Goal: Transaction & Acquisition: Purchase product/service

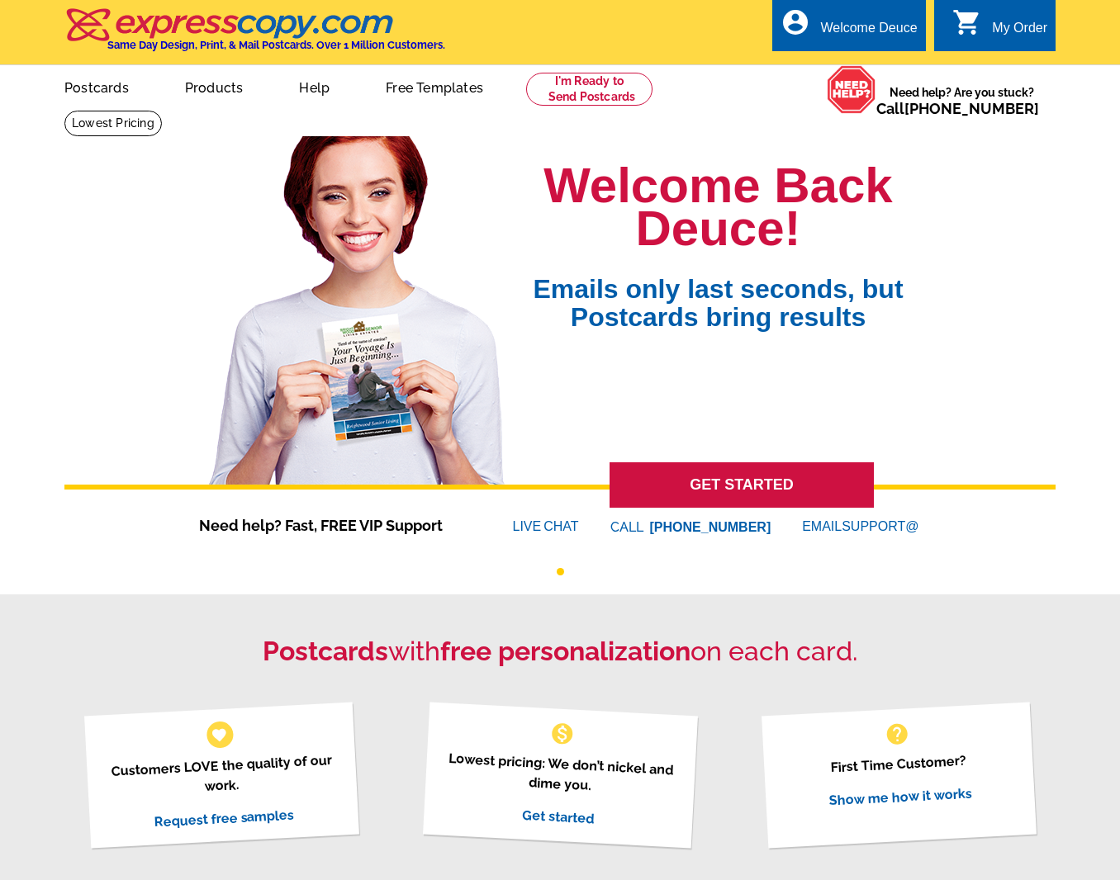
click at [1017, 35] on div "My Order" at bounding box center [1019, 32] width 55 height 23
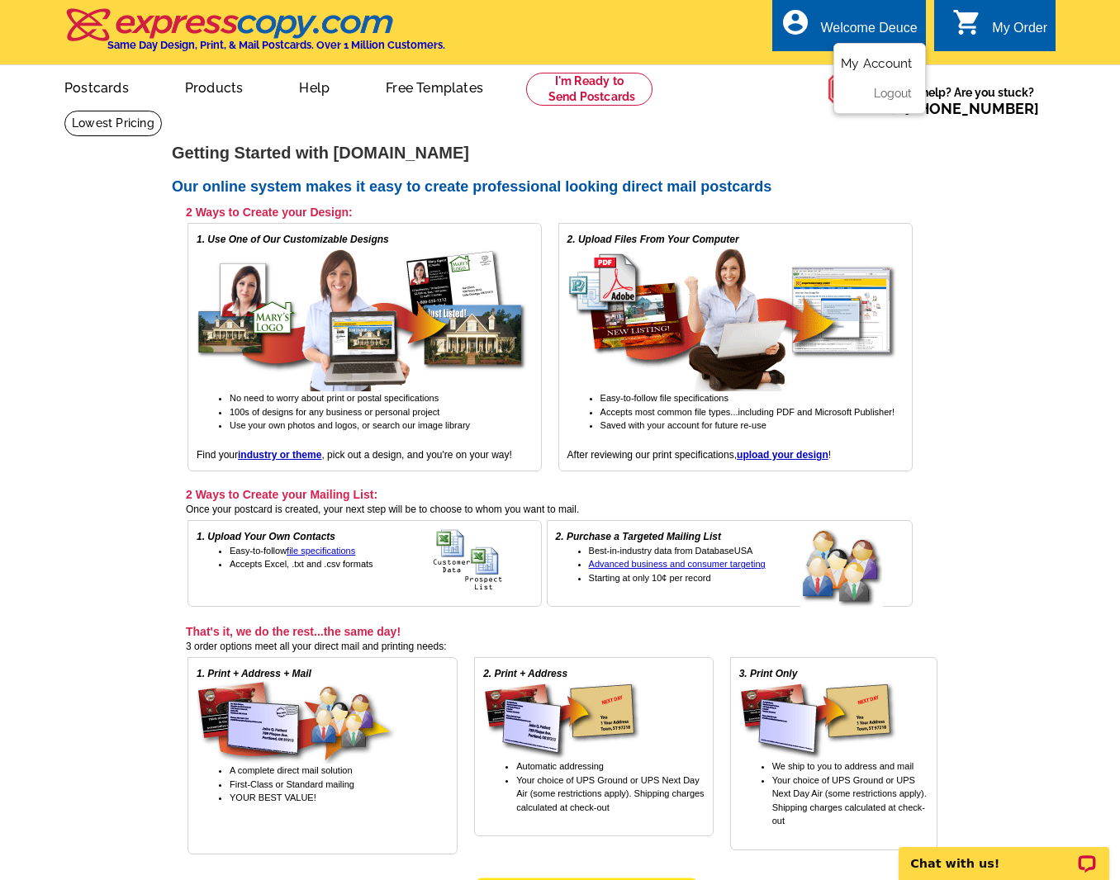
click at [859, 59] on link "My Account" at bounding box center [876, 63] width 71 height 15
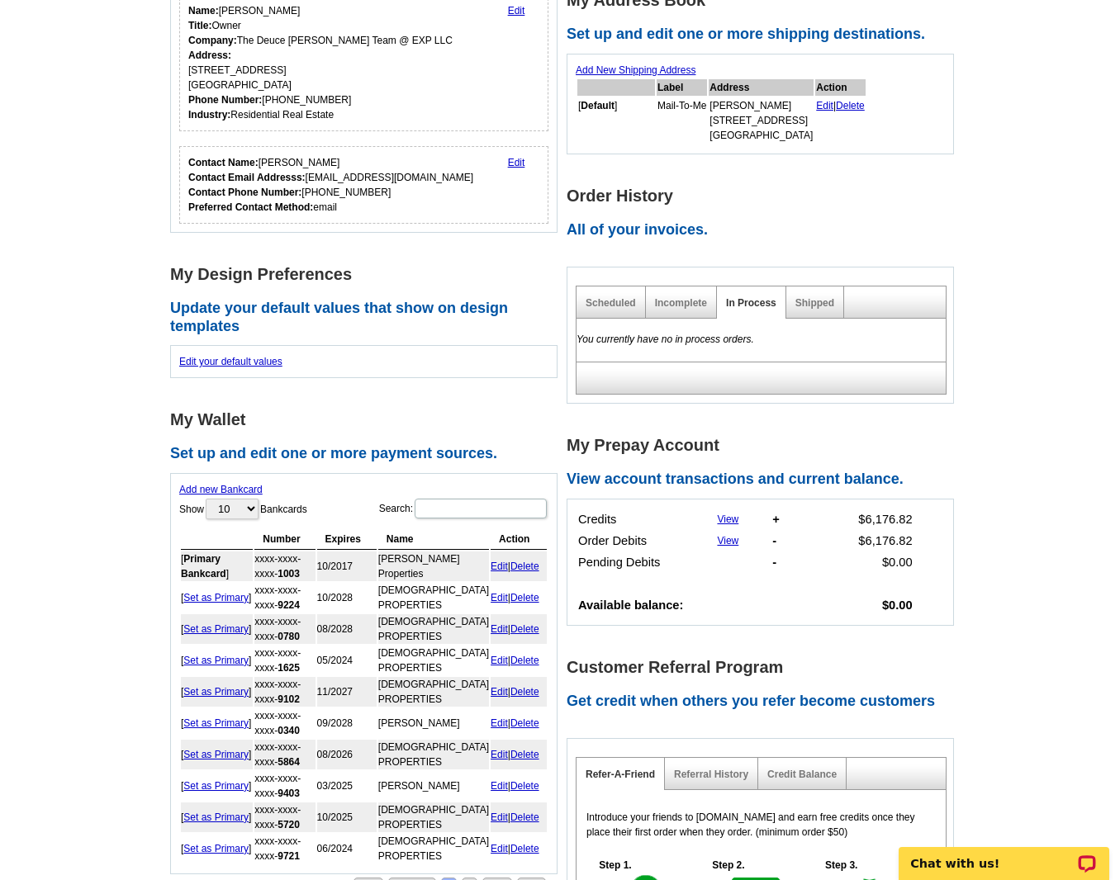
scroll to position [291, 0]
click at [815, 298] on link "Shipped" at bounding box center [814, 304] width 39 height 12
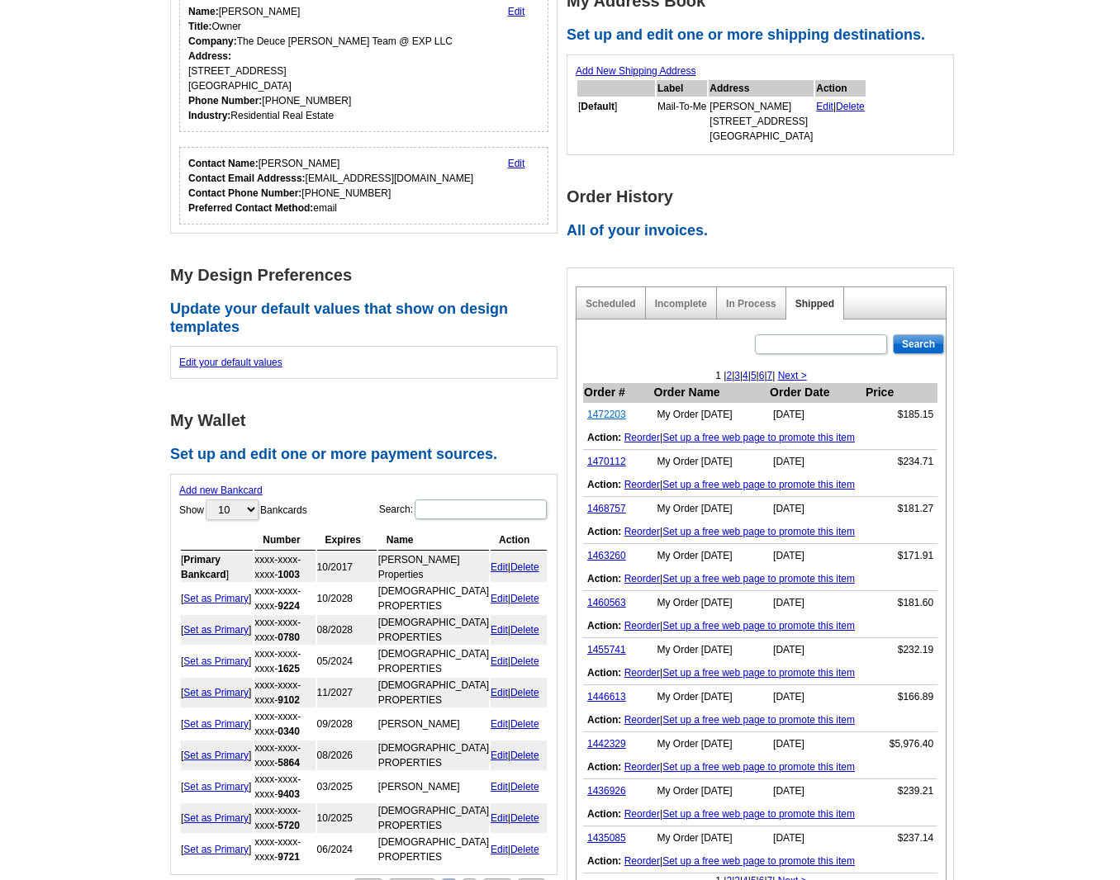
click at [609, 414] on link "1472203" at bounding box center [606, 415] width 39 height 12
click at [647, 436] on link "Reorder" at bounding box center [642, 438] width 36 height 12
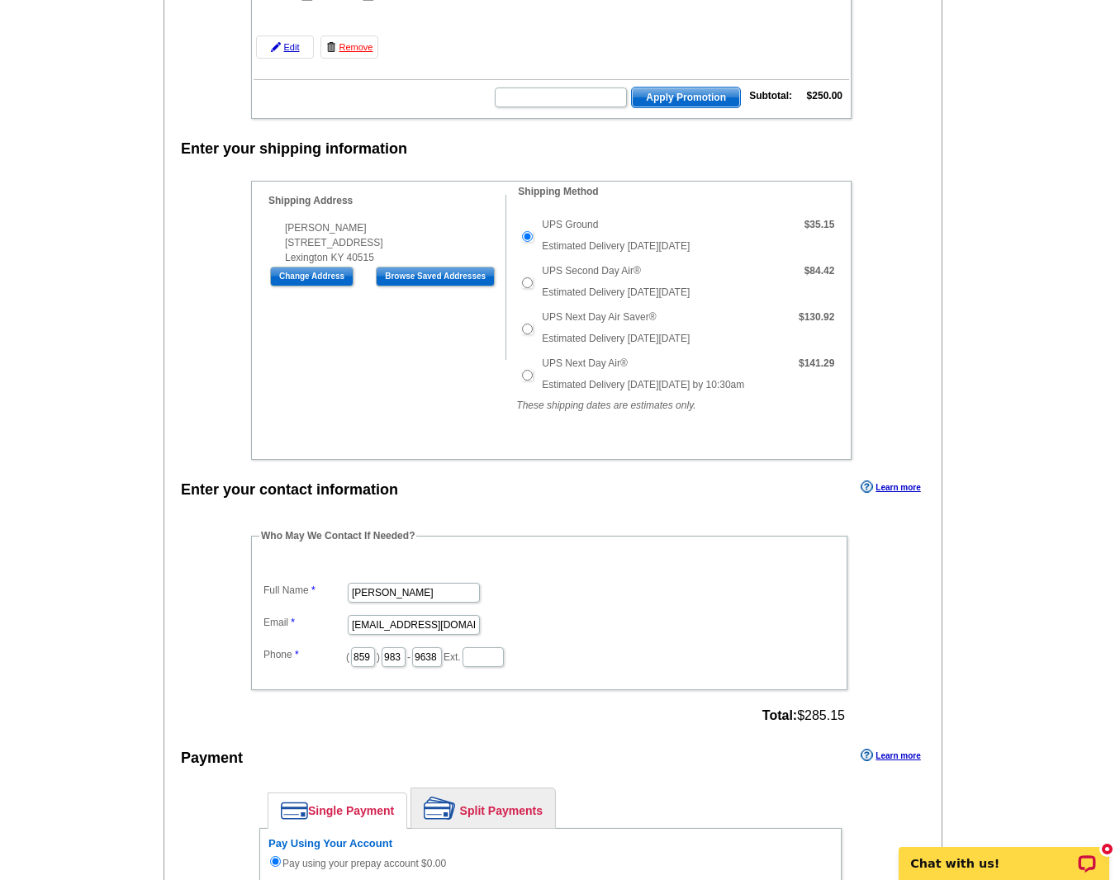
scroll to position [321, 0]
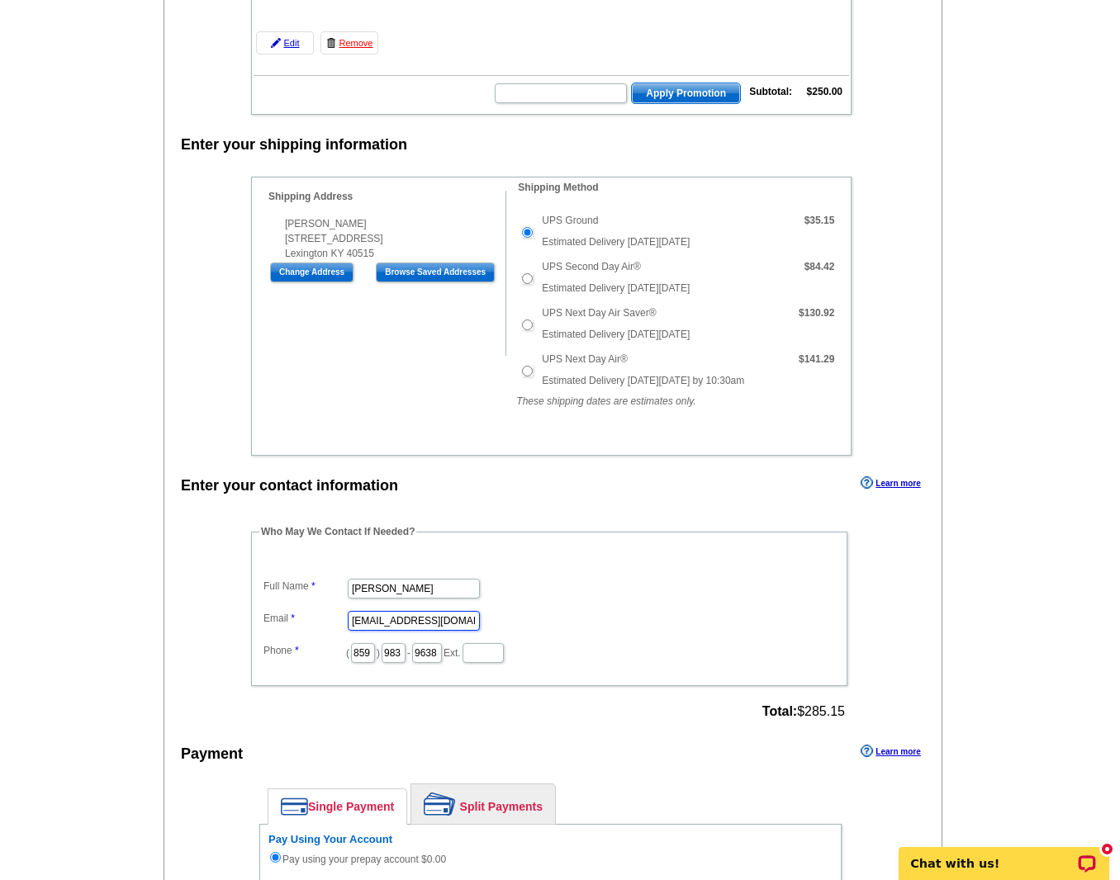
drag, startPoint x: 443, startPoint y: 620, endPoint x: 344, endPoint y: 624, distance: 98.3
type input "[EMAIL_ADDRESS][DOMAIN_NAME]"
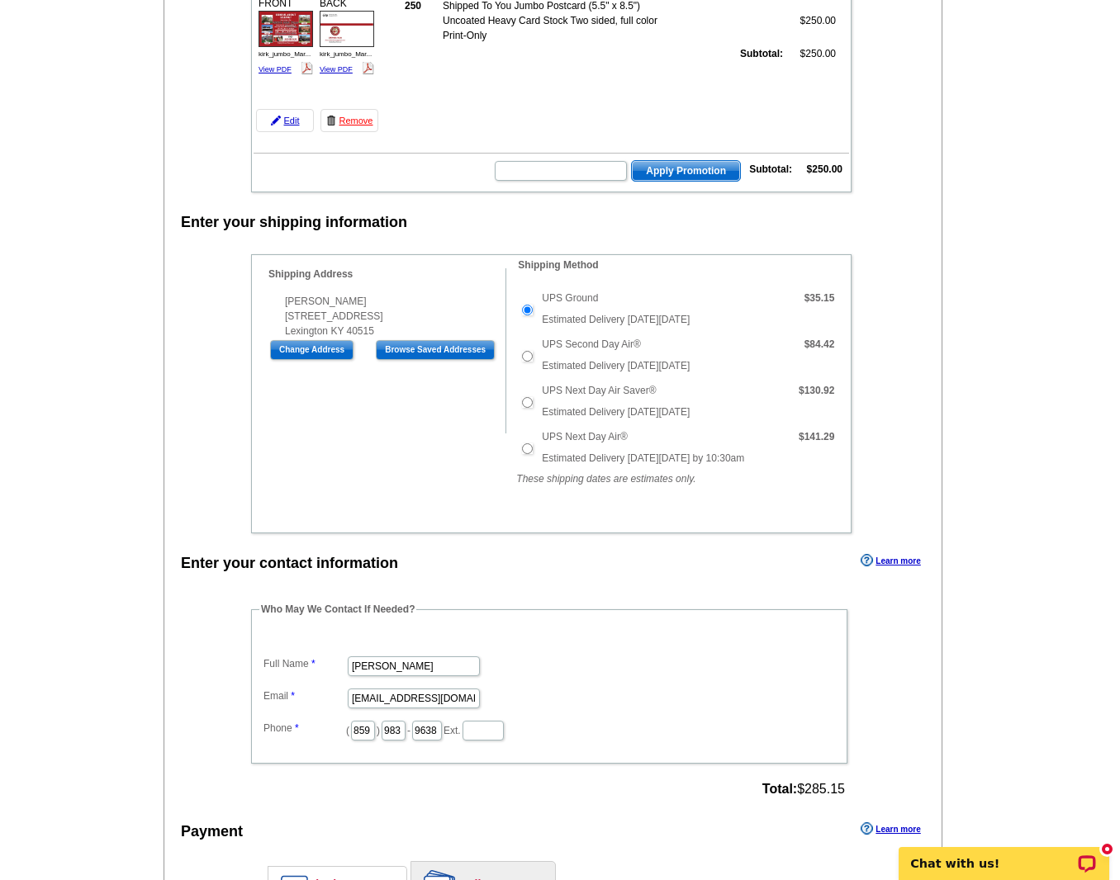
scroll to position [212, 0]
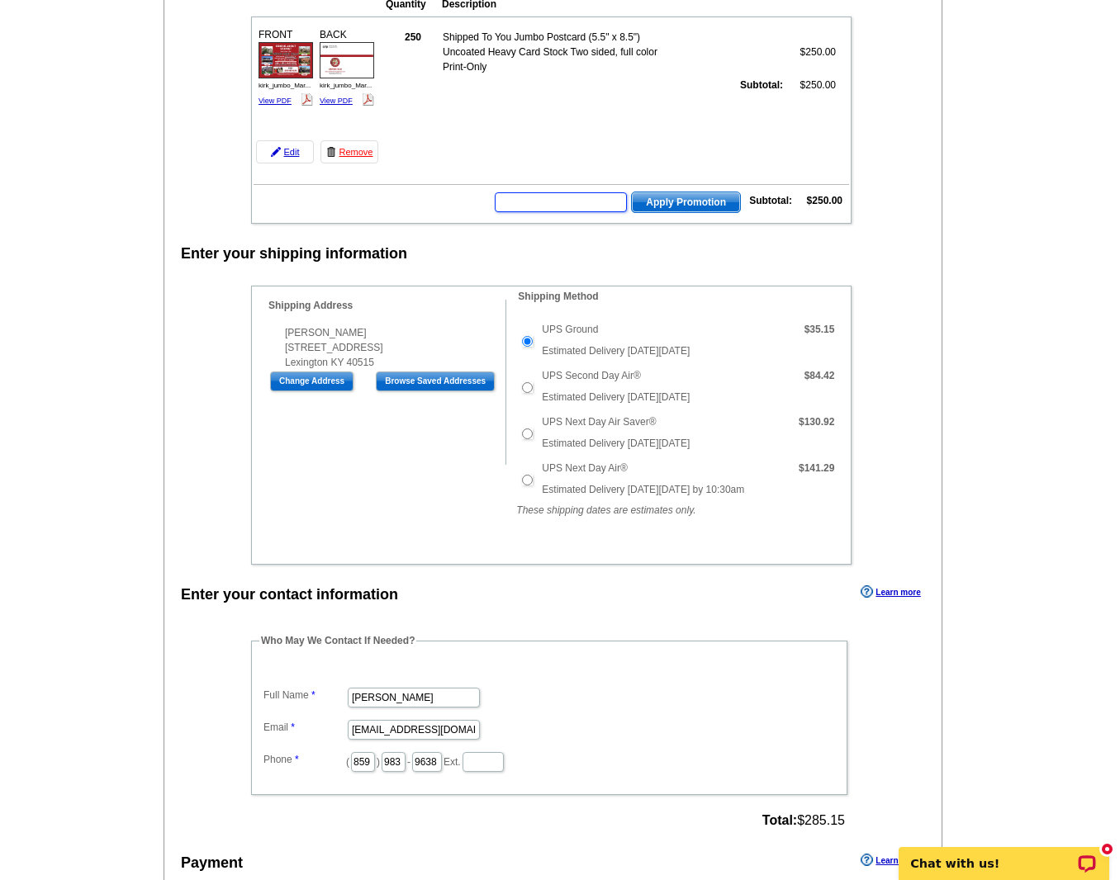
click at [537, 202] on input "text" at bounding box center [561, 202] width 132 height 20
type input "SMS200bc"
click at [700, 205] on span "Apply Promotion" at bounding box center [686, 202] width 108 height 20
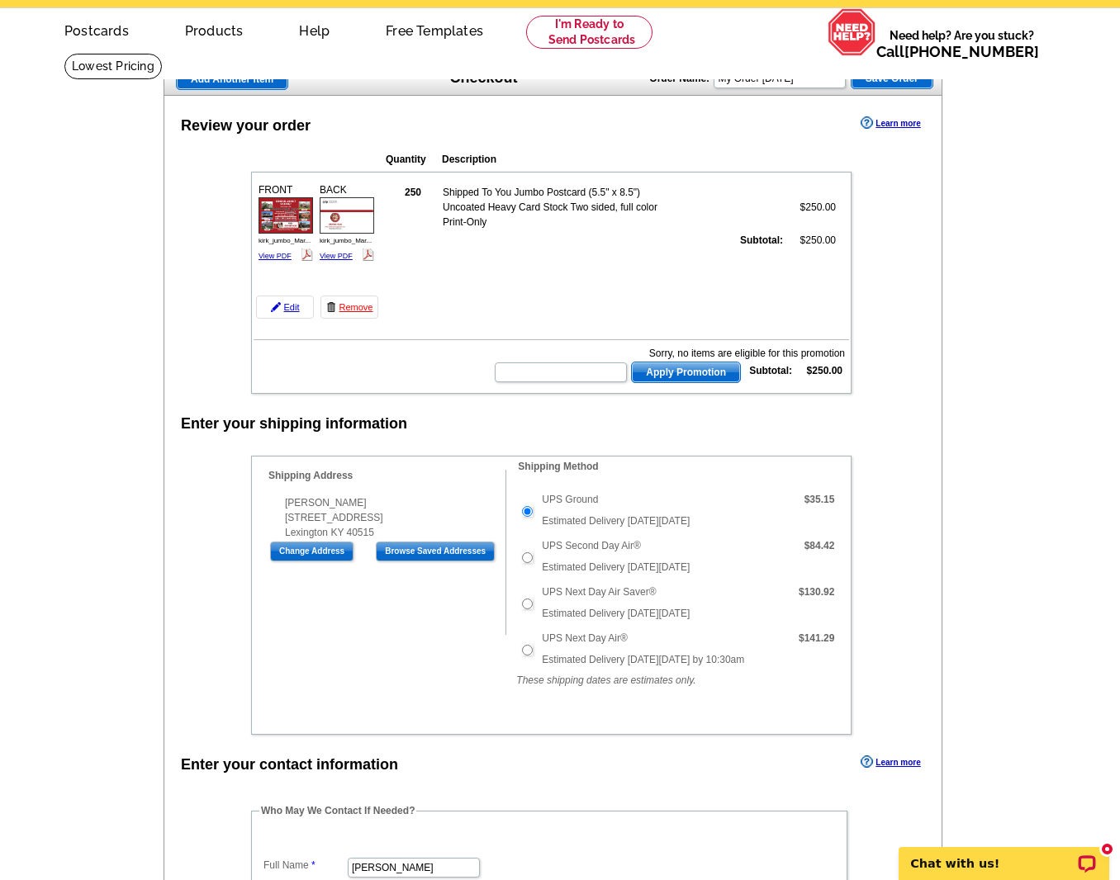
scroll to position [52, 0]
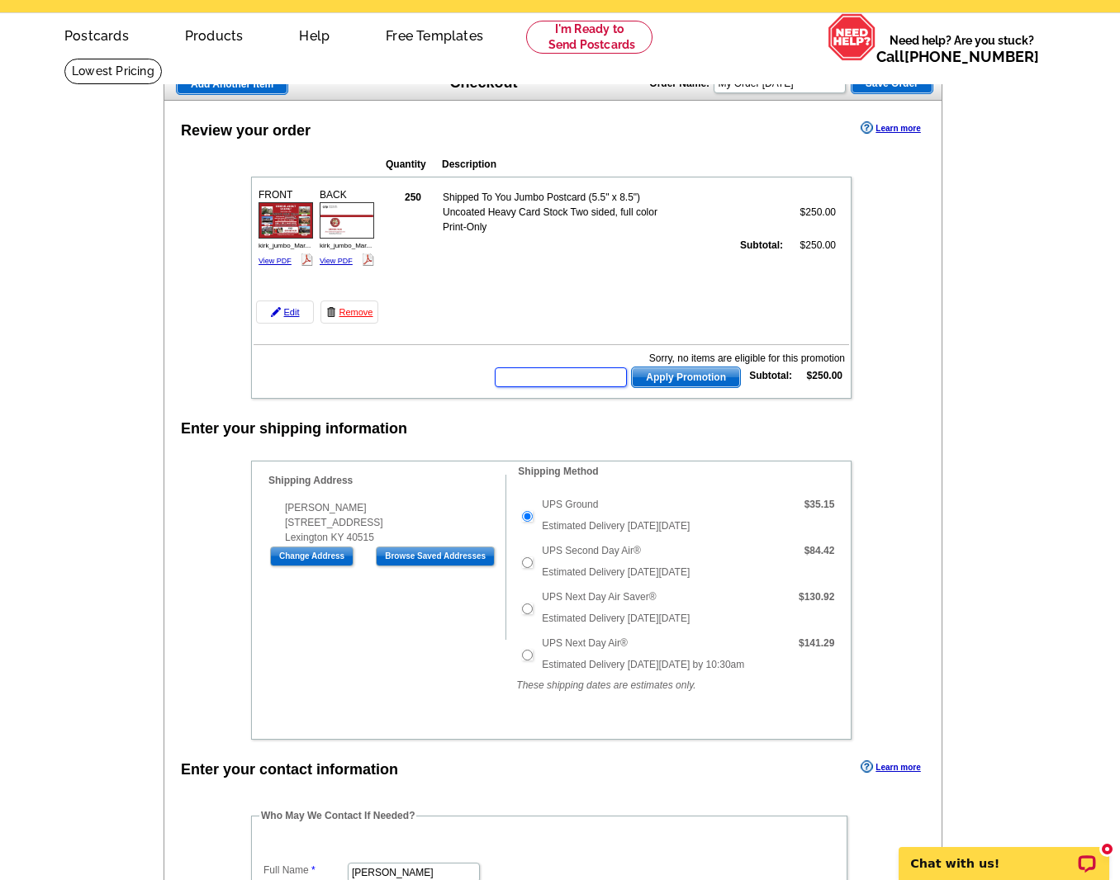
click at [536, 378] on input "text" at bounding box center [561, 377] width 132 height 20
type input "SMS200bc"
click at [685, 378] on span "Apply Promotion" at bounding box center [686, 377] width 108 height 20
click at [991, 869] on p "Chat with us!" at bounding box center [992, 863] width 163 height 13
click at [539, 375] on input "text" at bounding box center [561, 377] width 132 height 20
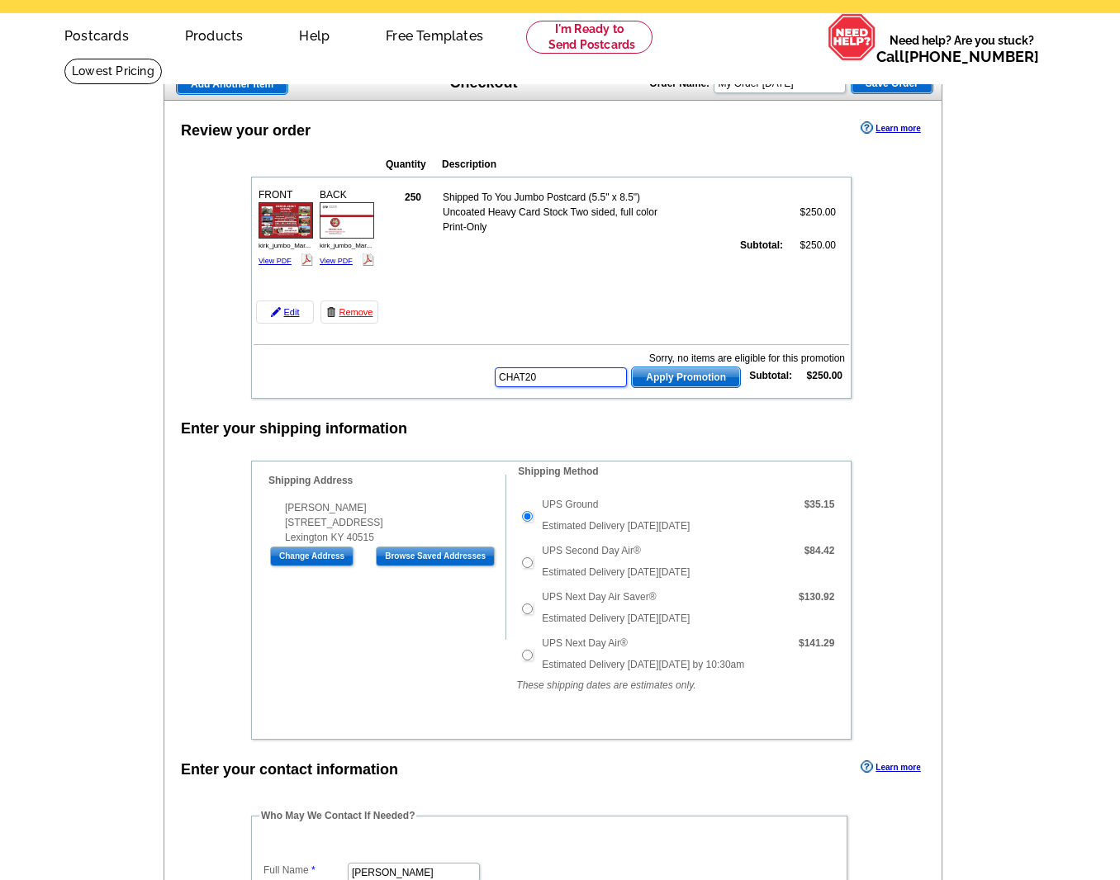
type input "CHAT20"
click at [675, 377] on span "Apply Promotion" at bounding box center [686, 377] width 108 height 20
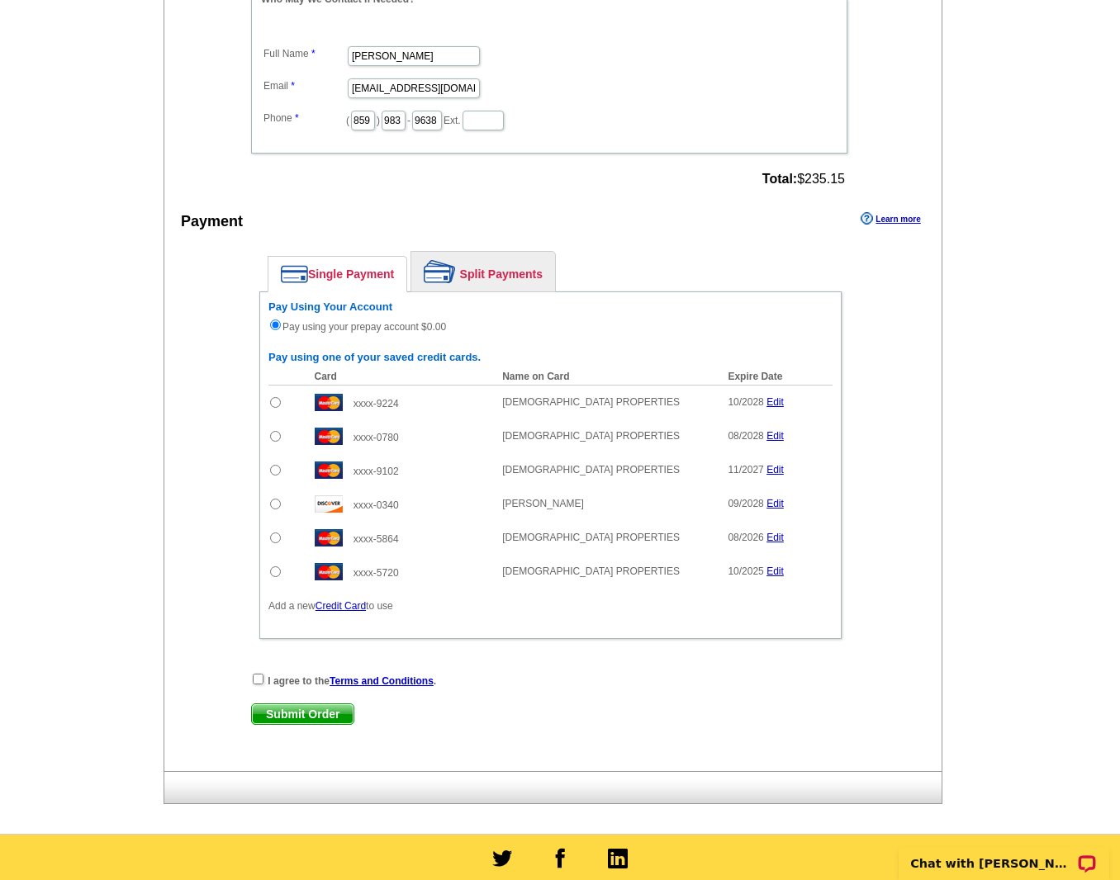
scroll to position [911, 0]
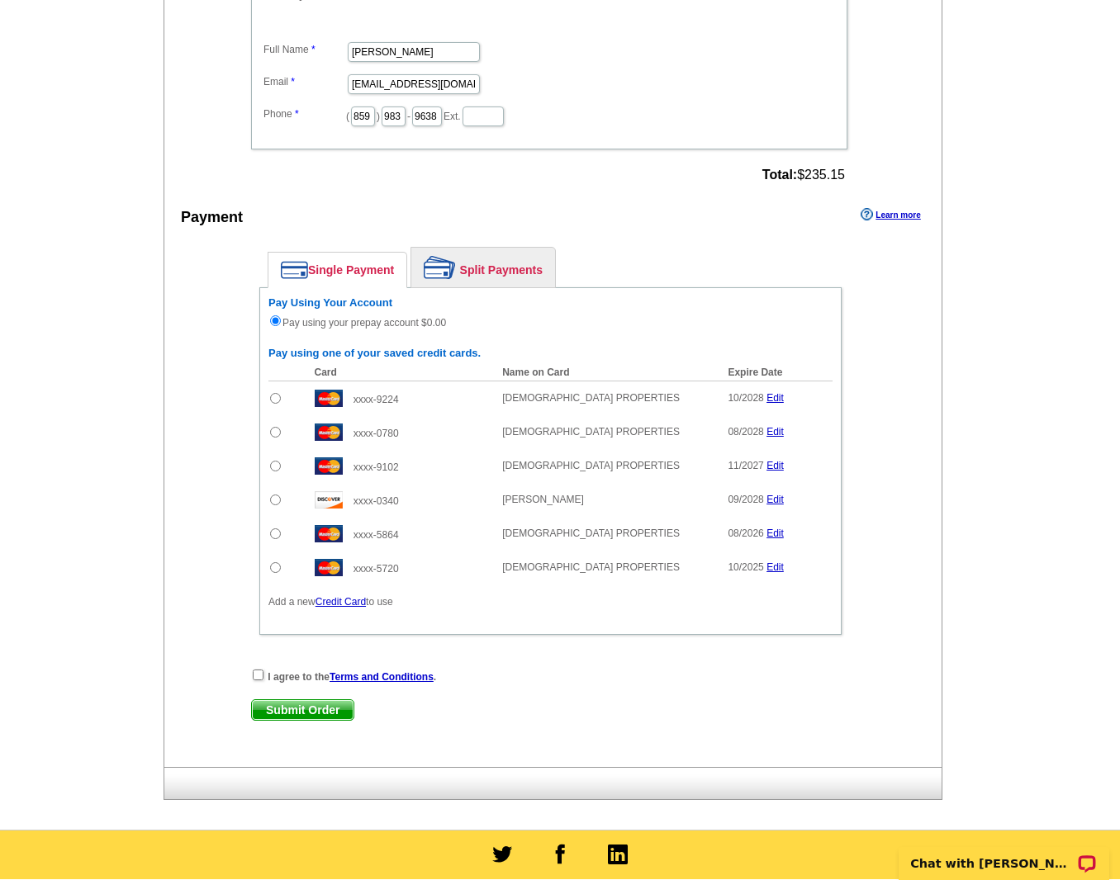
click at [272, 568] on input "radio" at bounding box center [275, 567] width 11 height 11
radio input "true"
radio input "false"
click at [257, 674] on input "checkbox" at bounding box center [258, 675] width 11 height 11
checkbox input "true"
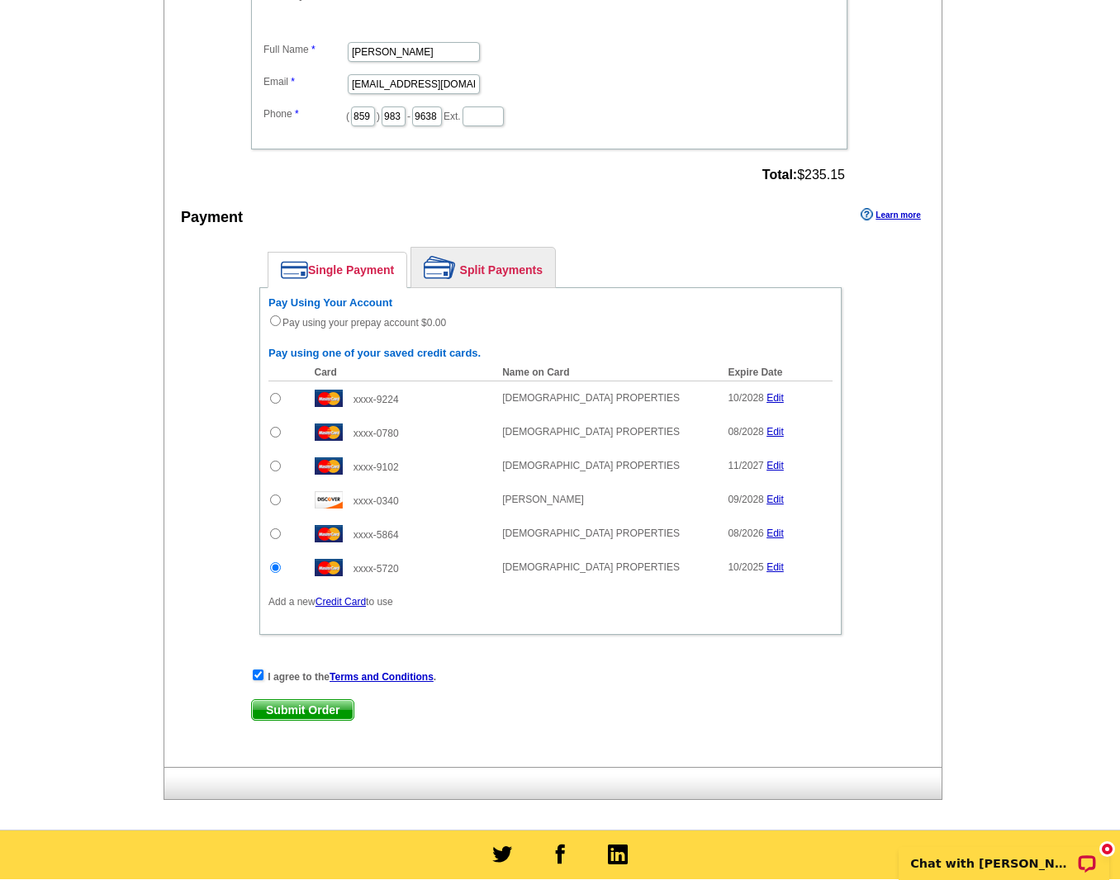
click at [276, 566] on input "radio" at bounding box center [275, 567] width 11 height 11
click at [273, 500] on input "radio" at bounding box center [275, 500] width 11 height 11
radio input "true"
click at [306, 706] on span "Submit Order" at bounding box center [303, 710] width 102 height 20
